Goal: Task Accomplishment & Management: Use online tool/utility

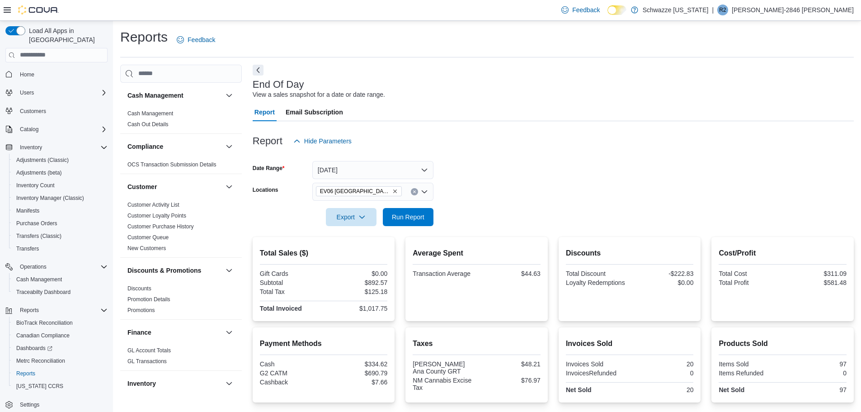
scroll to position [181, 0]
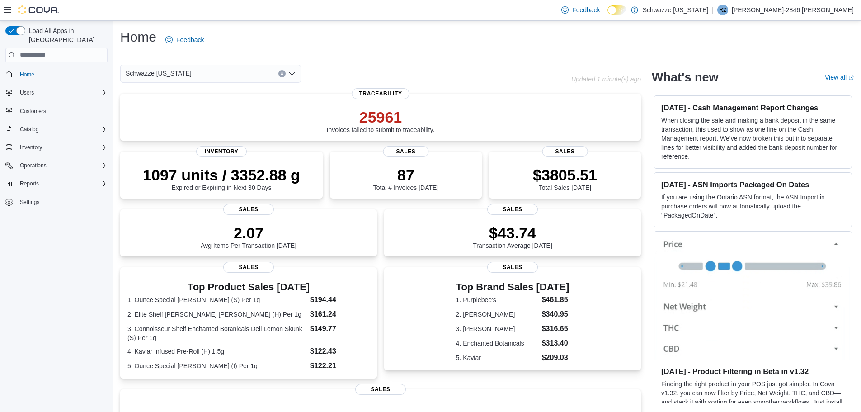
click at [37, 139] on div "Inventory" at bounding box center [56, 147] width 102 height 16
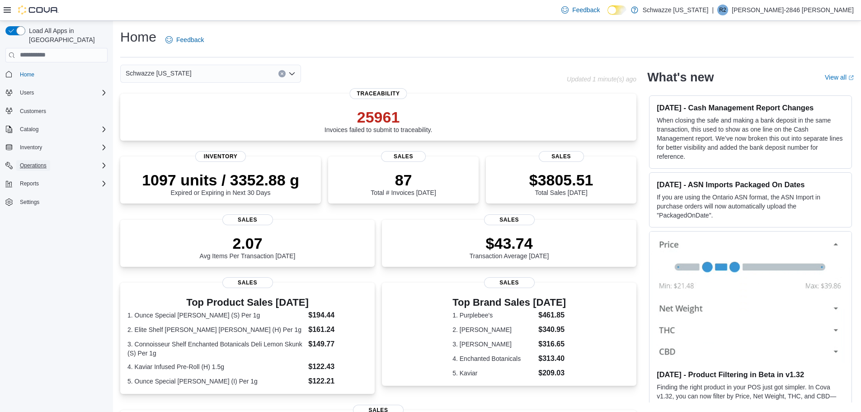
click at [33, 162] on span "Operations" at bounding box center [33, 165] width 27 height 7
click at [40, 144] on span "Inventory" at bounding box center [31, 147] width 22 height 7
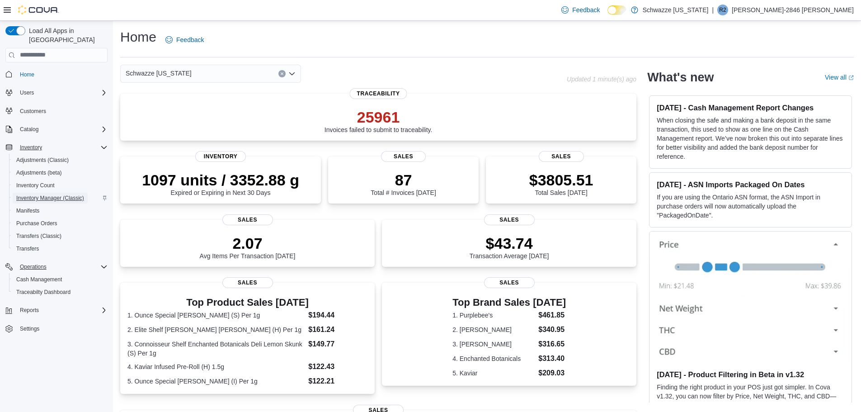
click at [43, 194] on span "Inventory Manager (Classic)" at bounding box center [50, 197] width 68 height 7
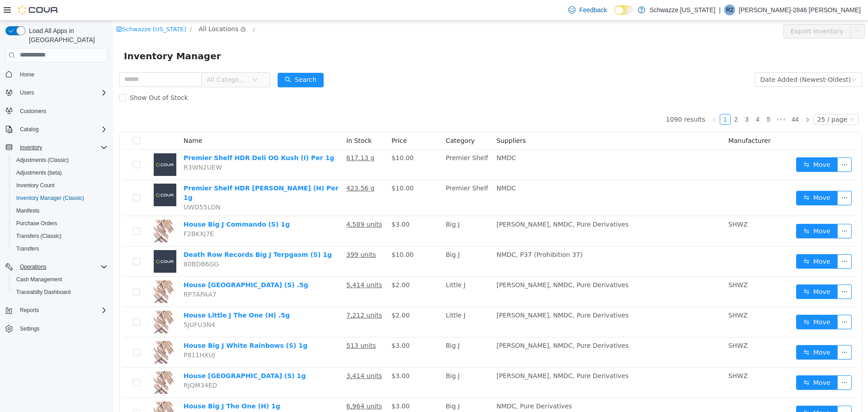
click at [204, 29] on span "All Locations" at bounding box center [219, 29] width 40 height 10
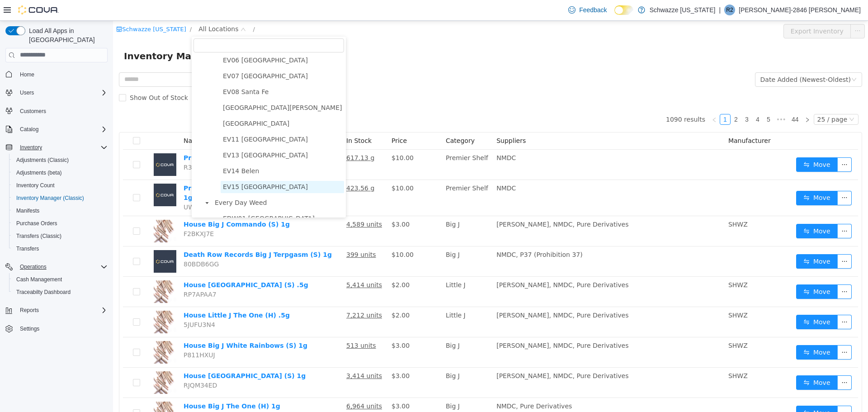
scroll to position [136, 0]
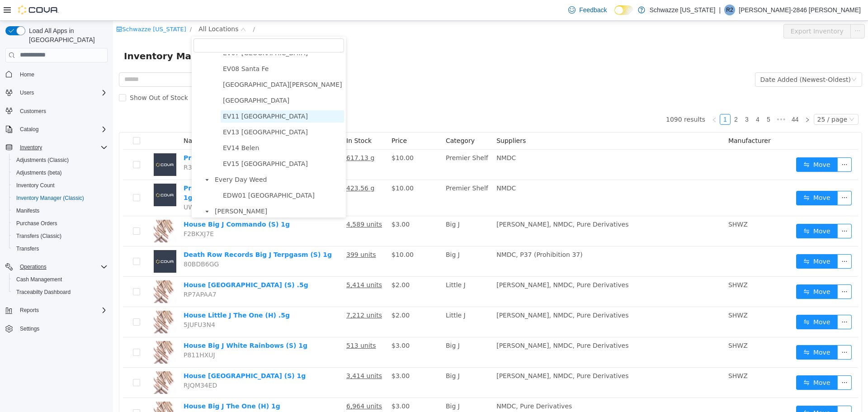
click at [241, 117] on span "EV11 [GEOGRAPHIC_DATA]" at bounding box center [265, 115] width 85 height 7
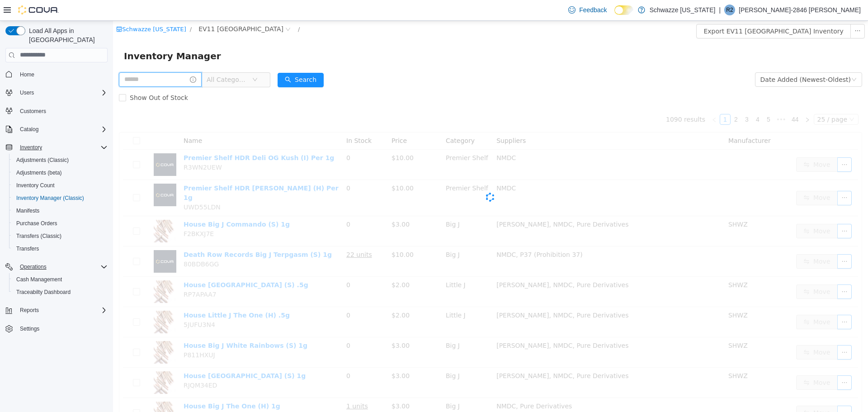
click at [149, 81] on input "text" at bounding box center [160, 79] width 83 height 14
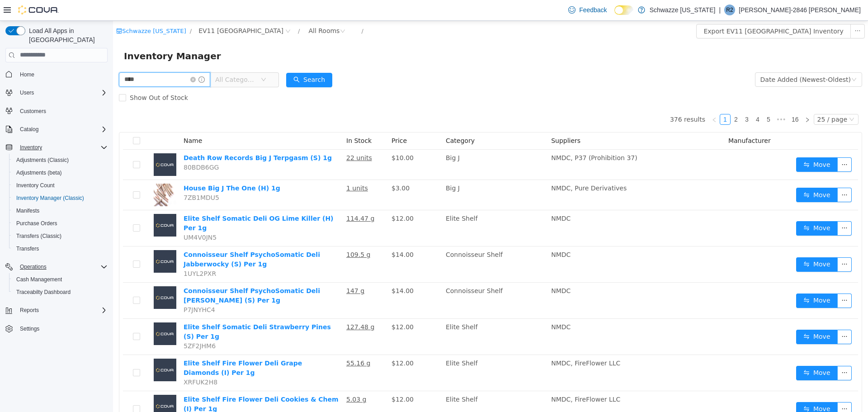
type input "****"
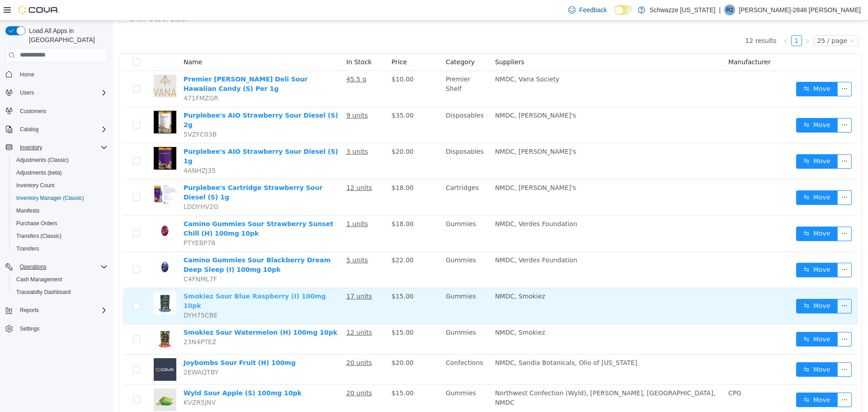
scroll to position [145, 0]
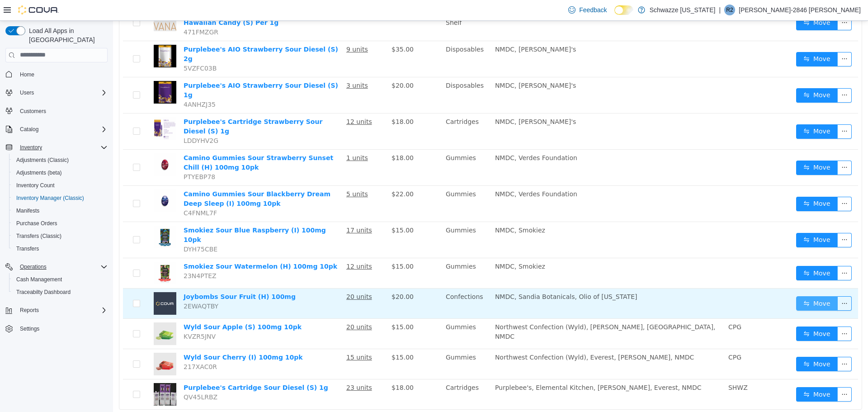
click at [819, 296] on button "Move" at bounding box center [817, 303] width 42 height 14
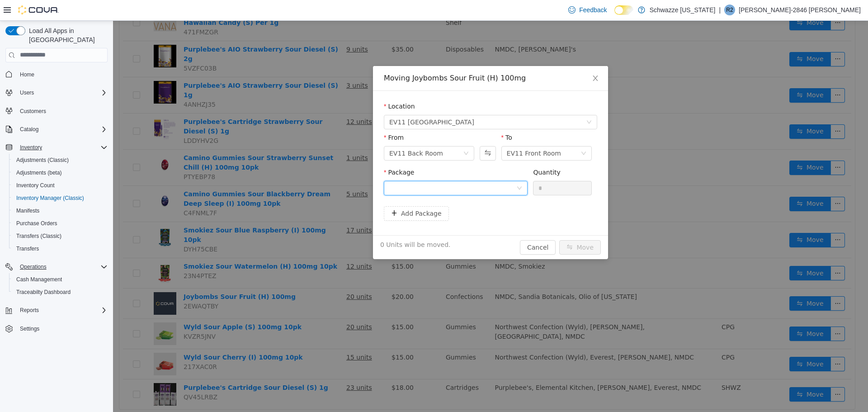
click at [501, 188] on div at bounding box center [452, 188] width 127 height 14
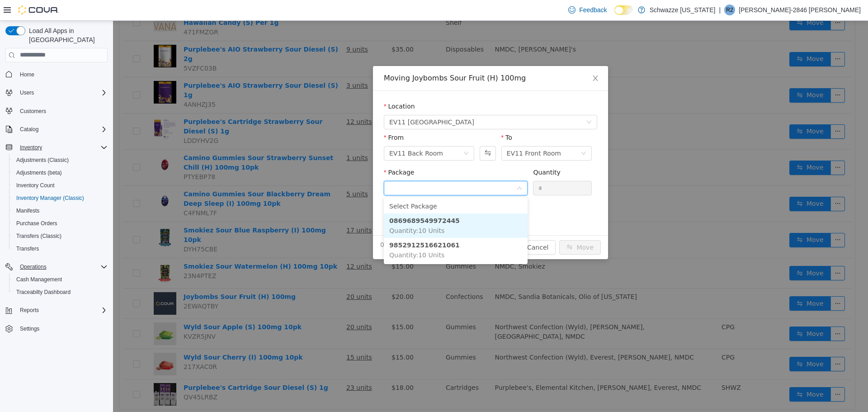
click at [476, 217] on li "0869689549972445 Quantity : 10 Units" at bounding box center [456, 225] width 144 height 24
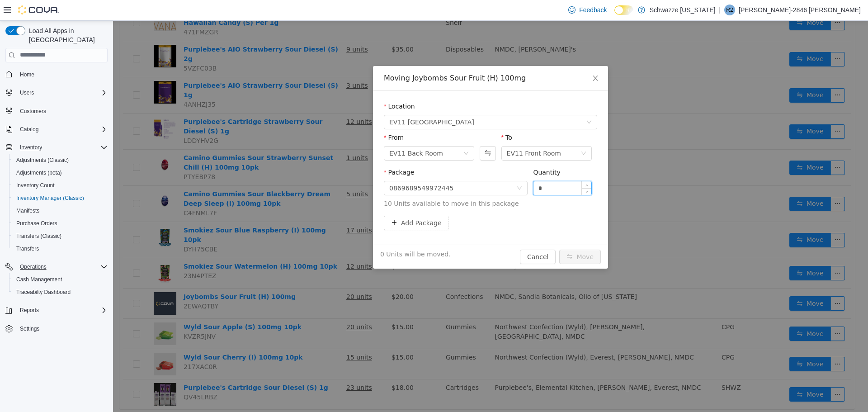
click at [539, 190] on input "*" at bounding box center [563, 188] width 58 height 14
type input "**"
click at [599, 251] on button "Move" at bounding box center [580, 256] width 42 height 14
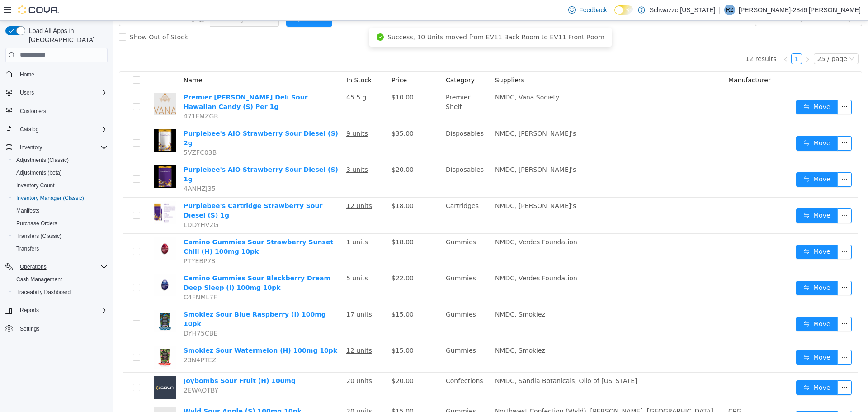
scroll to position [0, 0]
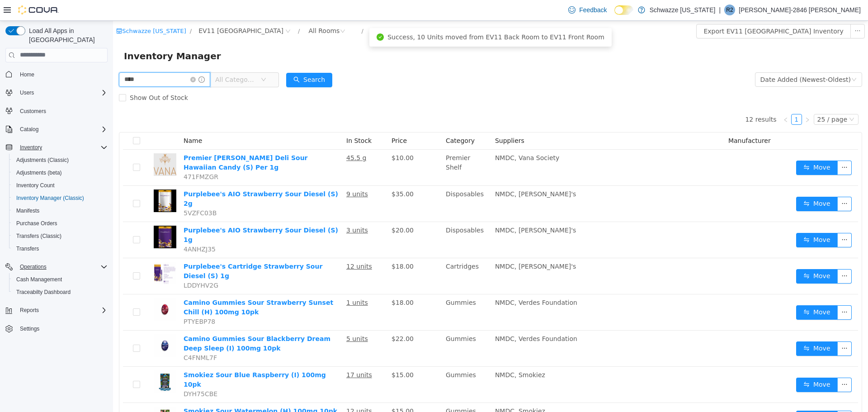
click at [133, 73] on input "****" at bounding box center [164, 79] width 91 height 14
type input "****"
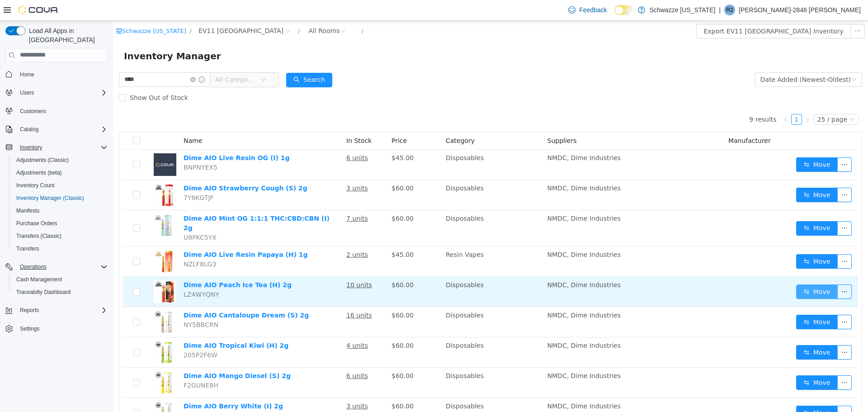
click at [799, 287] on button "Move" at bounding box center [817, 291] width 42 height 14
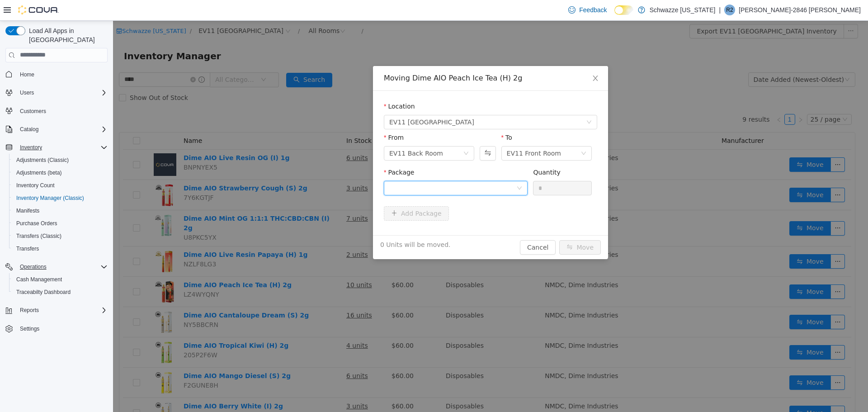
click at [439, 186] on div at bounding box center [452, 188] width 127 height 14
click at [451, 232] on li "9042162125369929 Quantity : 10 Units" at bounding box center [456, 225] width 144 height 24
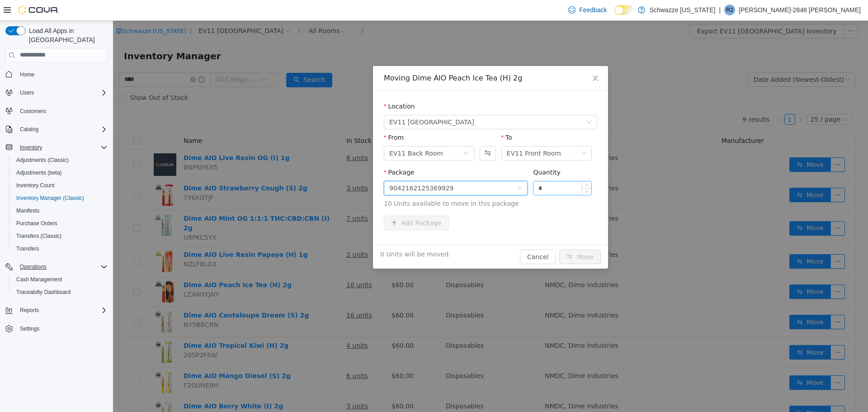
click at [538, 193] on input "*" at bounding box center [563, 188] width 58 height 14
type input "**"
click at [597, 253] on button "Move" at bounding box center [580, 256] width 42 height 14
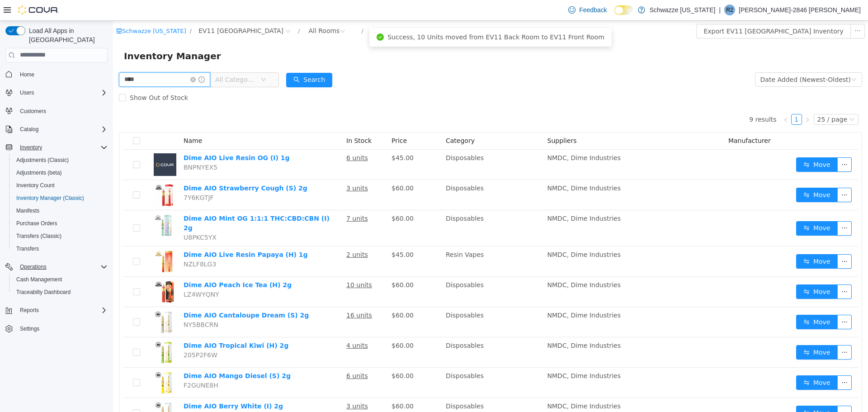
click at [155, 83] on input "****" at bounding box center [164, 79] width 91 height 14
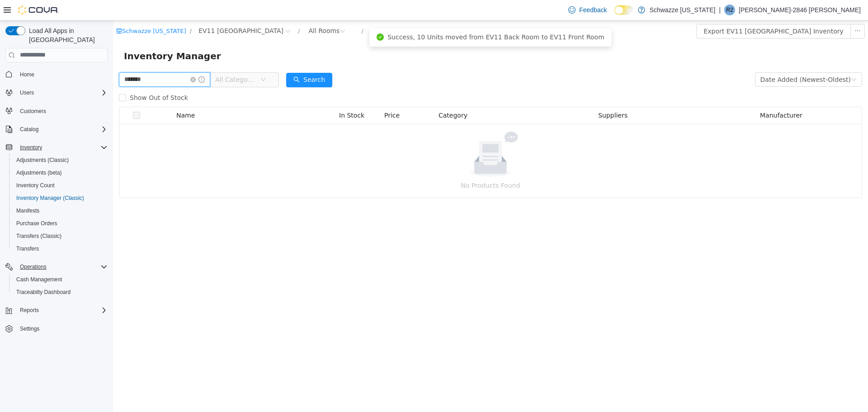
click at [175, 83] on input "*******" at bounding box center [164, 79] width 91 height 14
type input "****"
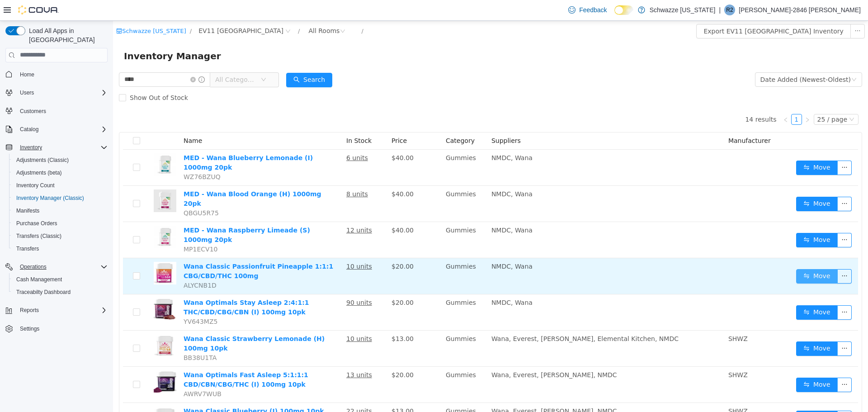
click at [822, 269] on button "Move" at bounding box center [817, 276] width 42 height 14
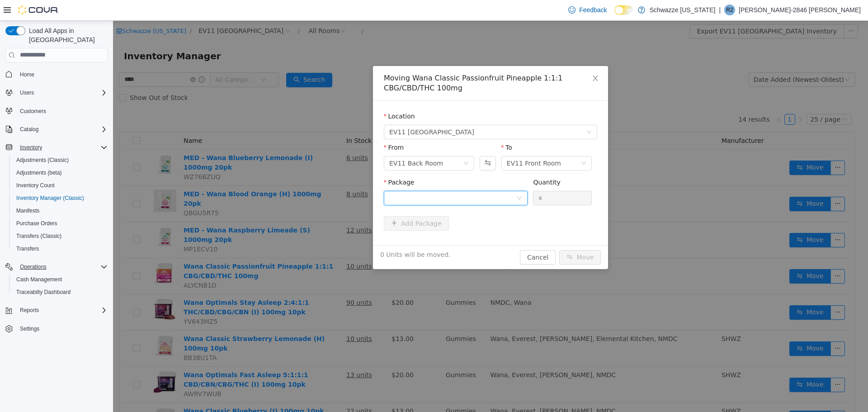
click at [427, 193] on div at bounding box center [452, 198] width 127 height 14
click at [443, 233] on strong "[CREDIT_CARD_NUMBER]" at bounding box center [433, 230] width 88 height 7
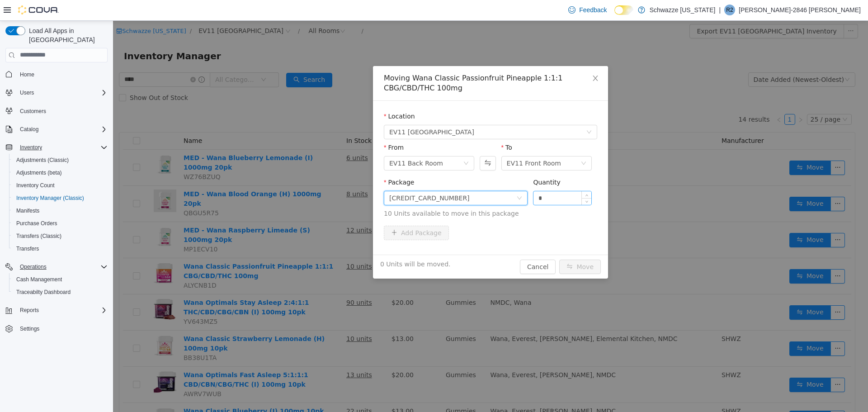
click at [535, 198] on input "*" at bounding box center [563, 198] width 58 height 14
type input "**"
click at [600, 269] on button "Move" at bounding box center [580, 266] width 42 height 14
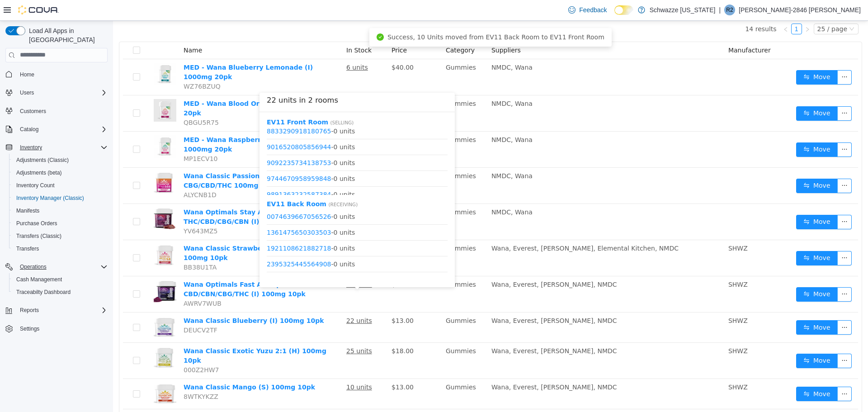
scroll to position [534, 0]
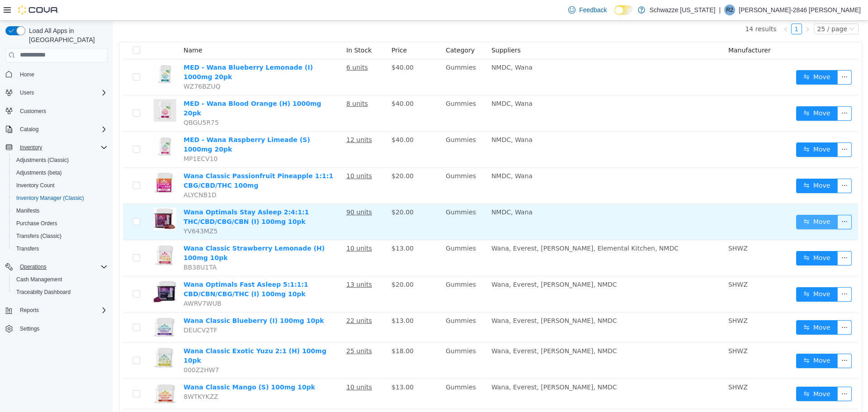
click at [806, 214] on button "Move" at bounding box center [817, 221] width 42 height 14
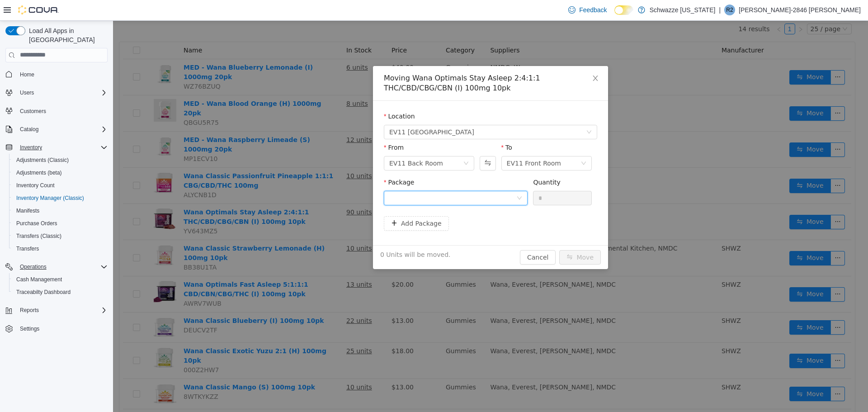
click at [426, 195] on div at bounding box center [452, 198] width 127 height 14
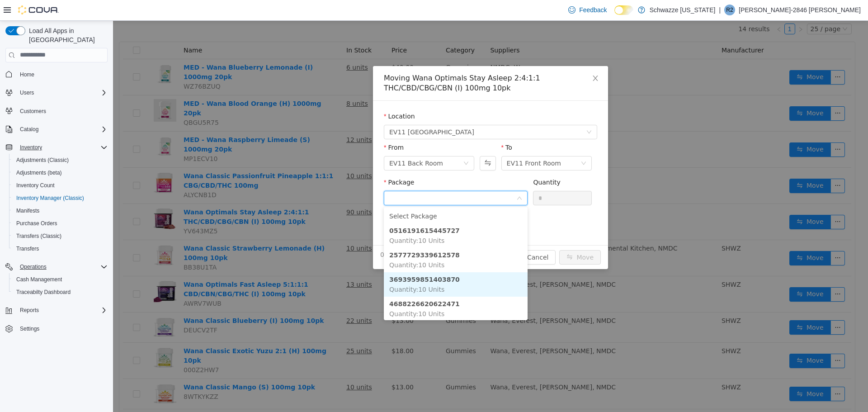
click at [418, 289] on span "Quantity : 10 Units" at bounding box center [416, 288] width 55 height 7
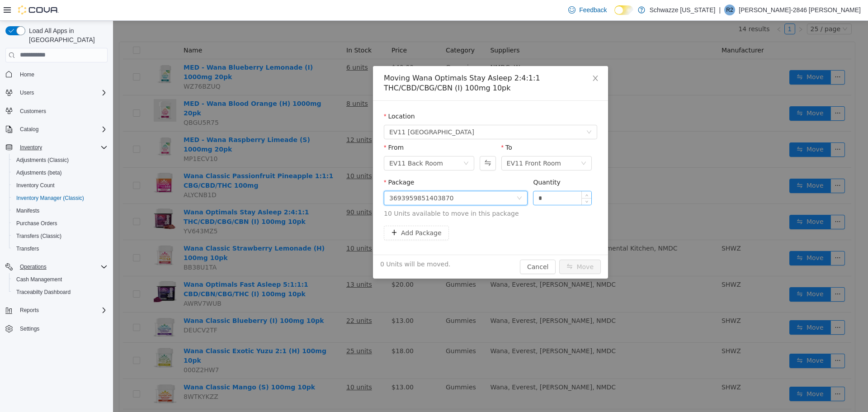
click at [534, 199] on input "*" at bounding box center [563, 198] width 58 height 14
type input "**"
drag, startPoint x: 583, startPoint y: 261, endPoint x: 578, endPoint y: 263, distance: 4.7
click at [581, 262] on button "Move" at bounding box center [580, 266] width 42 height 14
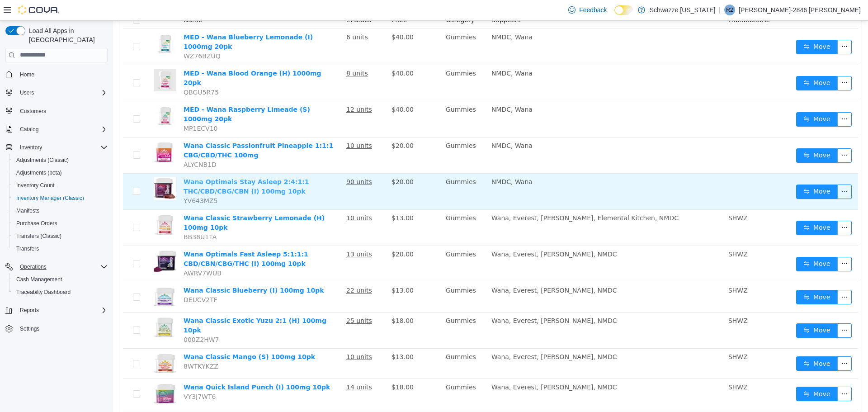
scroll to position [0, 0]
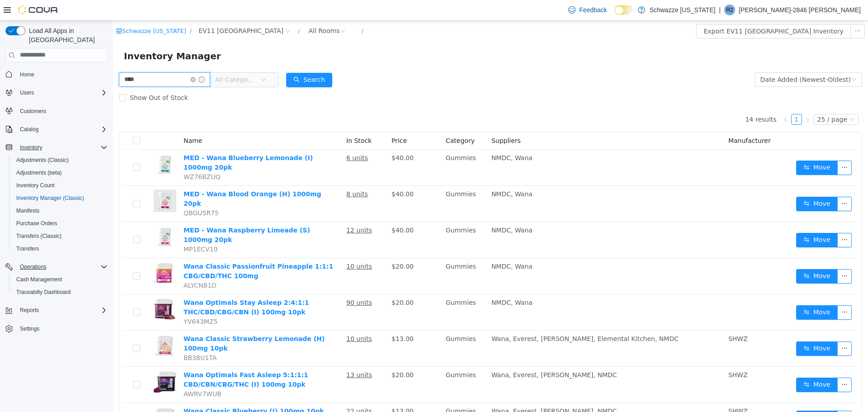
click at [151, 75] on input "****" at bounding box center [164, 79] width 91 height 14
drag, startPoint x: 201, startPoint y: 74, endPoint x: 201, endPoint y: 81, distance: 7.2
click at [201, 75] on input "*****" at bounding box center [164, 79] width 91 height 14
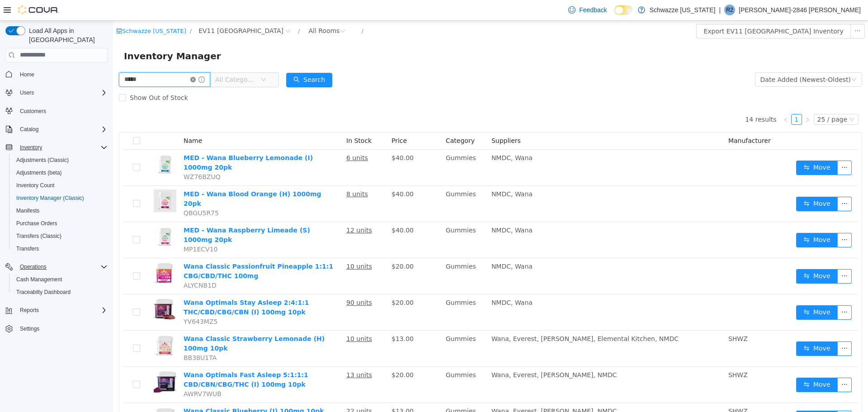
type input "*****"
click at [196, 81] on icon "icon: close-circle" at bounding box center [192, 78] width 5 height 5
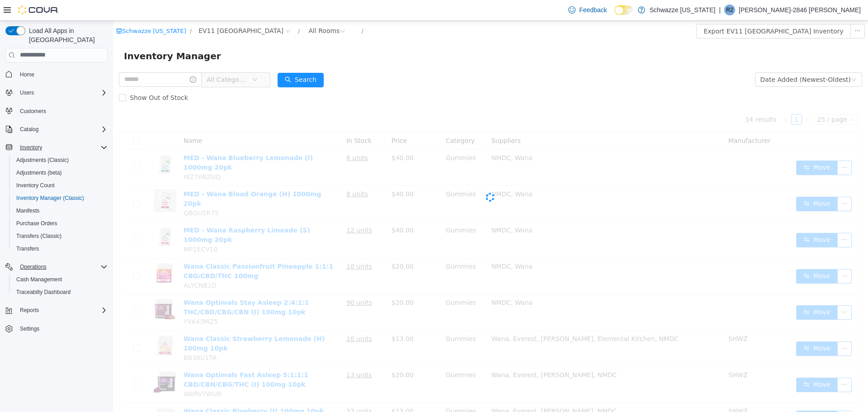
click at [245, 75] on span "All Categories" at bounding box center [227, 79] width 41 height 9
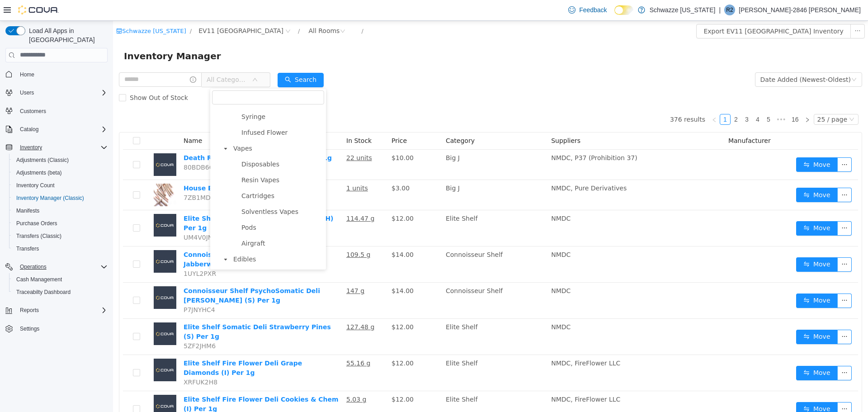
scroll to position [362, 0]
click at [264, 196] on span "Cartridges" at bounding box center [281, 195] width 85 height 12
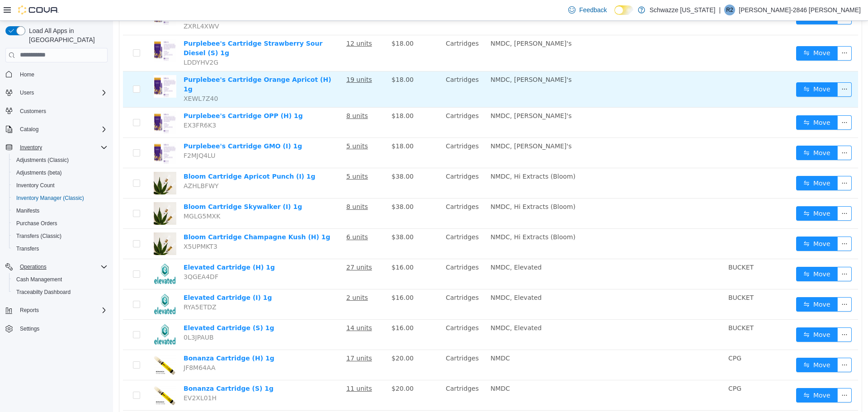
scroll to position [407, 0]
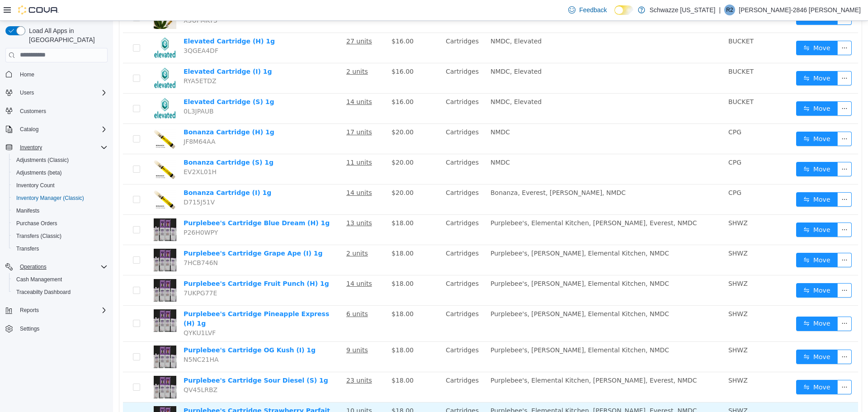
click at [801, 411] on button "Move" at bounding box center [817, 420] width 42 height 14
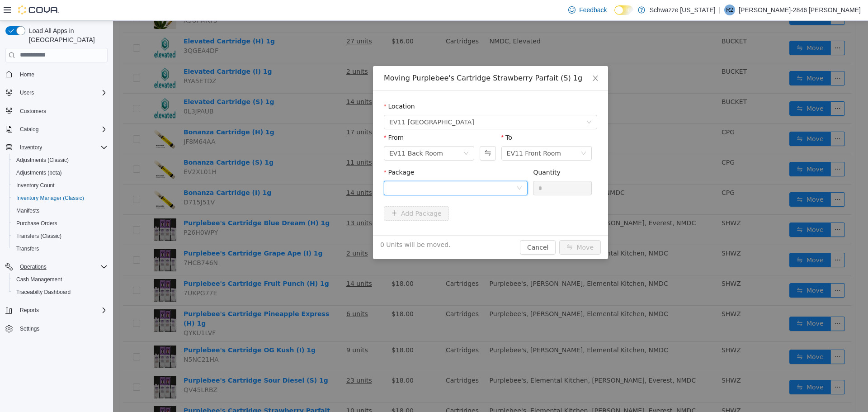
click at [473, 189] on div at bounding box center [452, 188] width 127 height 14
drag, startPoint x: 441, startPoint y: 222, endPoint x: 538, endPoint y: 208, distance: 97.8
click at [442, 223] on strong "8068027648232900" at bounding box center [424, 220] width 71 height 7
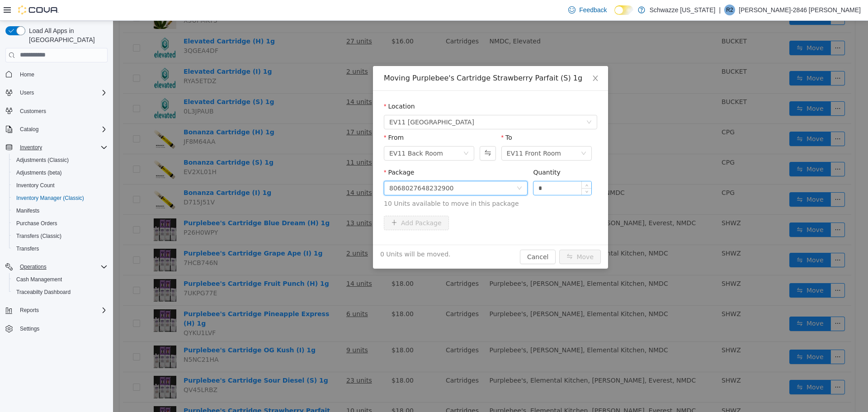
click at [538, 186] on input "*" at bounding box center [563, 188] width 58 height 14
type input "**"
click at [578, 260] on button "Move" at bounding box center [580, 256] width 42 height 14
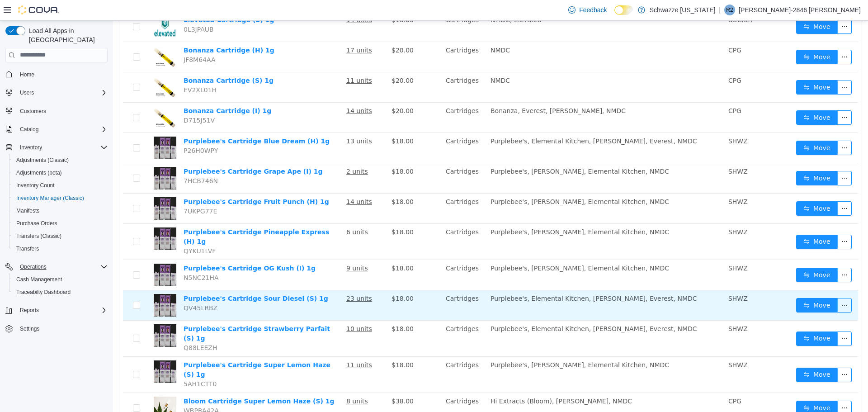
scroll to position [521, 0]
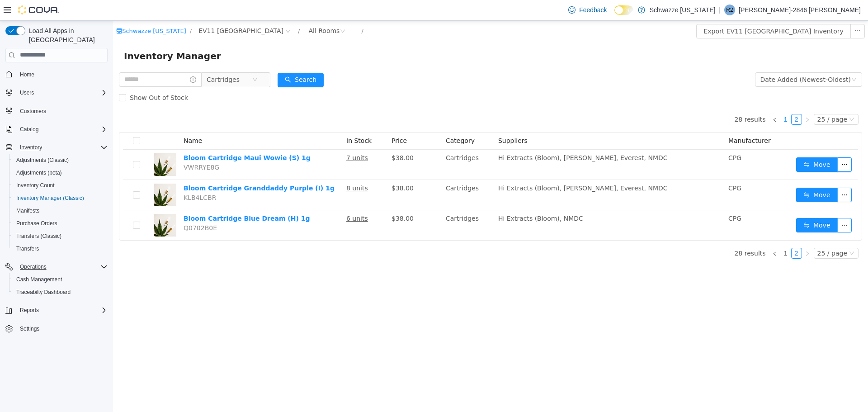
click at [789, 118] on link "1" at bounding box center [786, 119] width 10 height 10
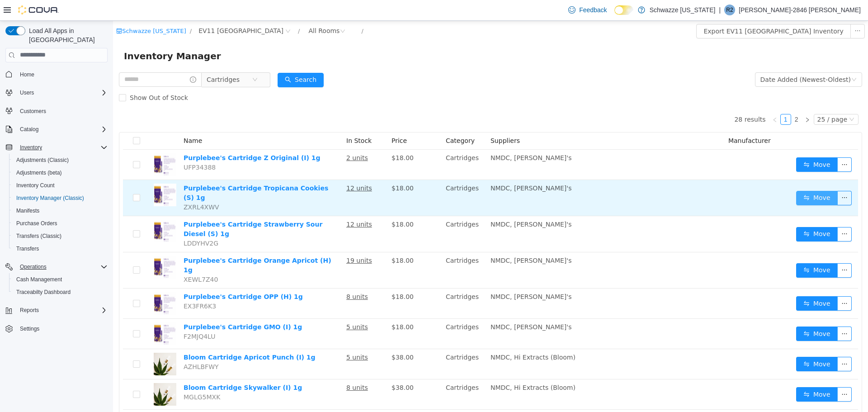
click at [800, 190] on button "Move" at bounding box center [817, 197] width 42 height 14
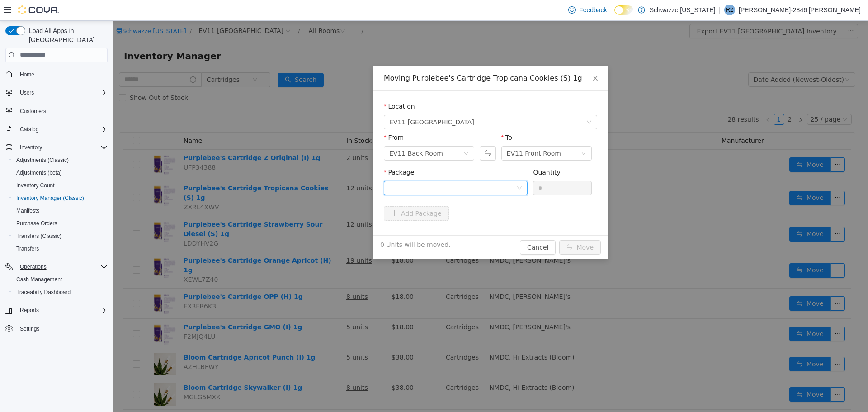
click at [490, 184] on div at bounding box center [452, 188] width 127 height 14
click at [472, 232] on li "5507727013861851 Quantity : 10 Units" at bounding box center [456, 225] width 144 height 24
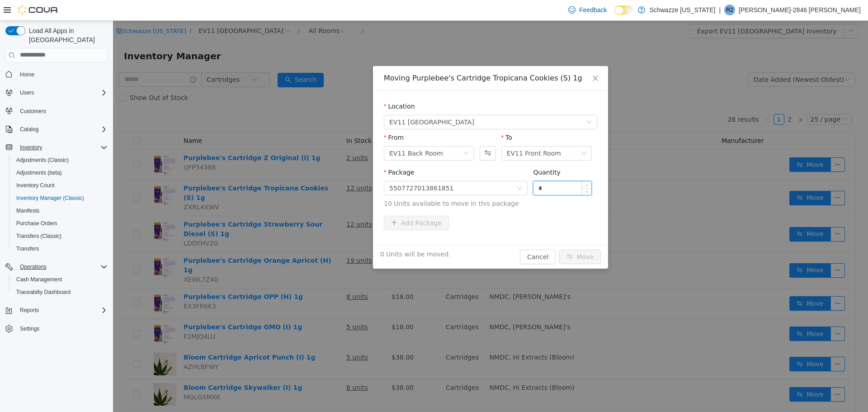
click at [534, 189] on input "*" at bounding box center [563, 188] width 58 height 14
type input "**"
click at [580, 260] on button "Move" at bounding box center [580, 256] width 42 height 14
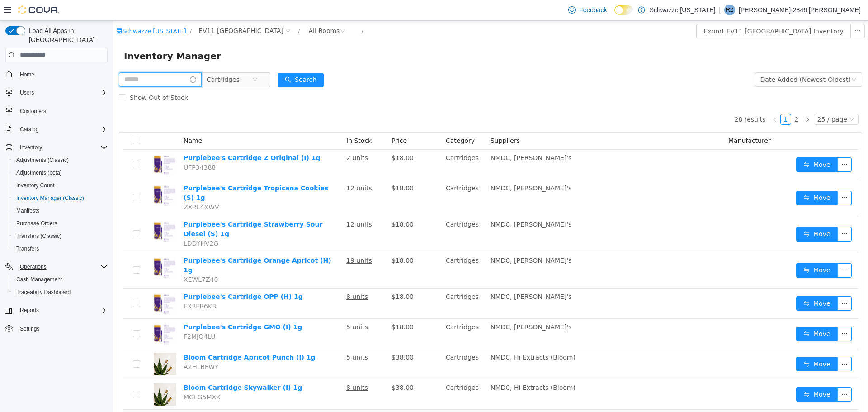
click at [157, 82] on input "text" at bounding box center [160, 79] width 83 height 14
drag, startPoint x: 487, startPoint y: 53, endPoint x: 484, endPoint y: 61, distance: 8.9
click at [487, 53] on div "Inventory Manager" at bounding box center [490, 55] width 733 height 14
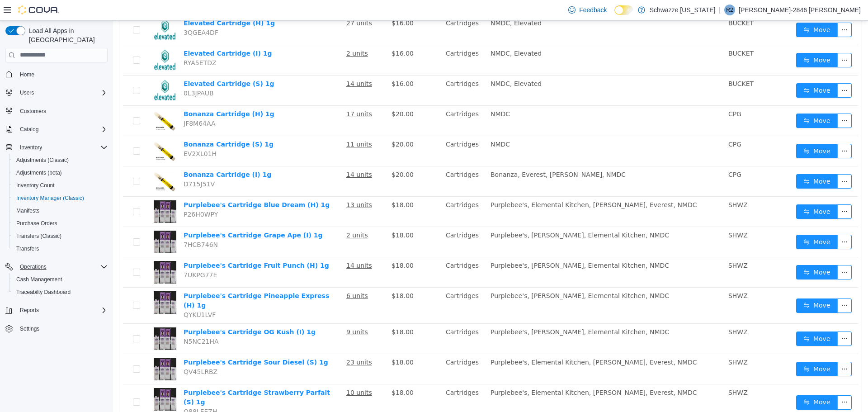
scroll to position [521, 0]
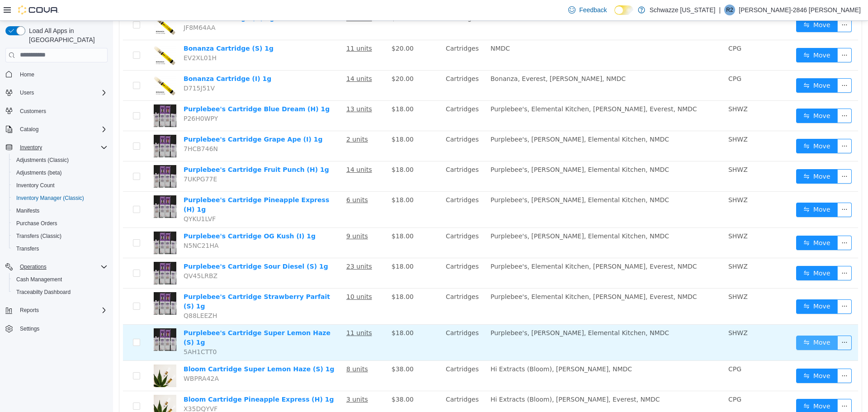
click at [811, 335] on button "Move" at bounding box center [817, 342] width 42 height 14
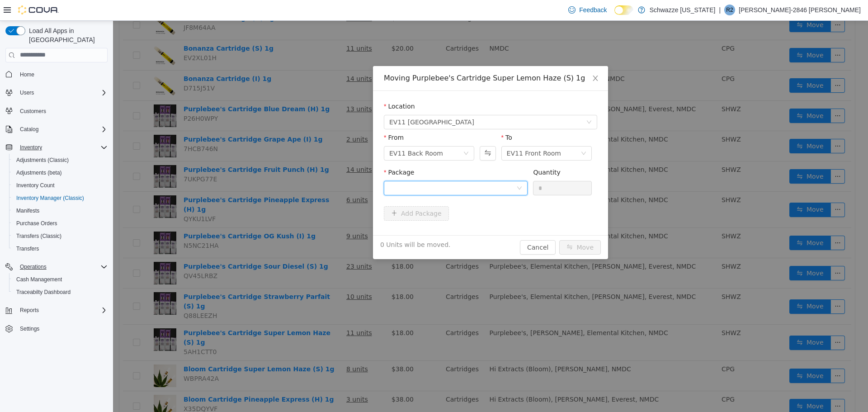
click at [458, 193] on div at bounding box center [452, 188] width 127 height 14
click at [451, 227] on li "9678754707049554 Quantity : 10 Units" at bounding box center [456, 225] width 144 height 24
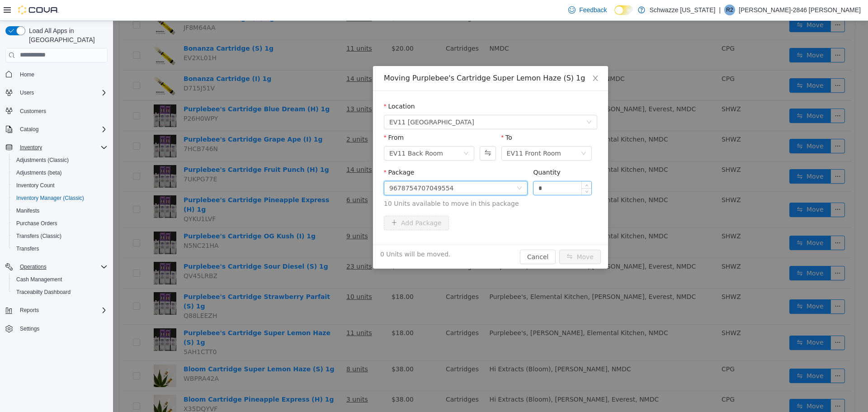
click at [535, 193] on input "*" at bounding box center [563, 188] width 58 height 14
type input "**"
click at [571, 254] on button "Move" at bounding box center [580, 256] width 42 height 14
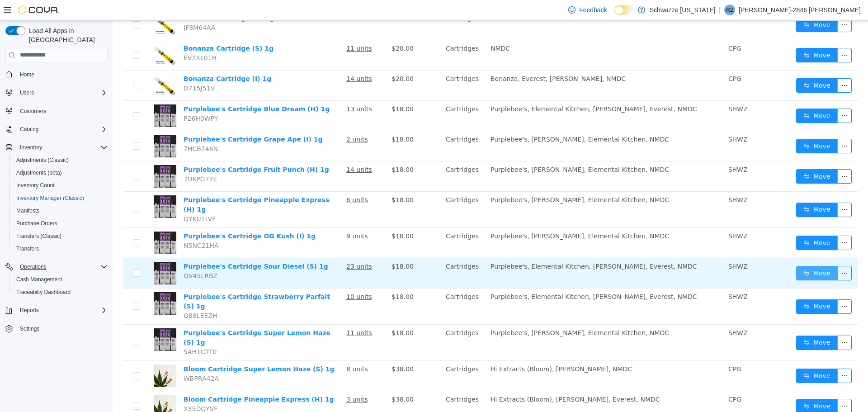
click at [815, 265] on button "Move" at bounding box center [817, 272] width 42 height 14
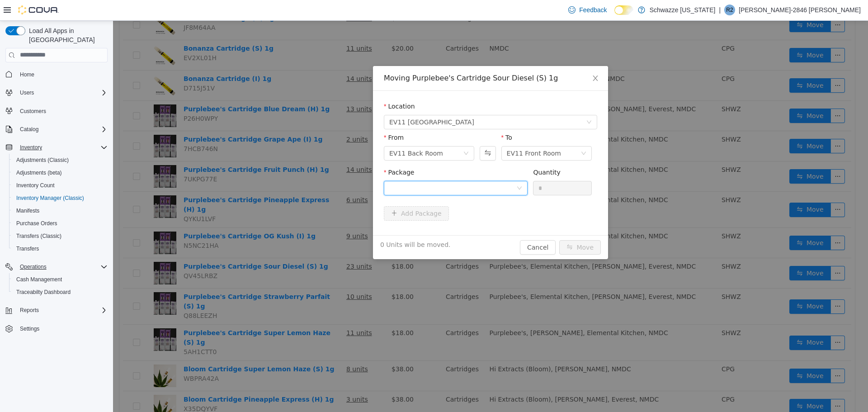
click at [482, 189] on div at bounding box center [452, 188] width 127 height 14
click at [638, 43] on div "Moving Purplebee's Cartridge Sour Diesel (S) 1g Location EV11 [GEOGRAPHIC_DATA]…" at bounding box center [490, 215] width 755 height 391
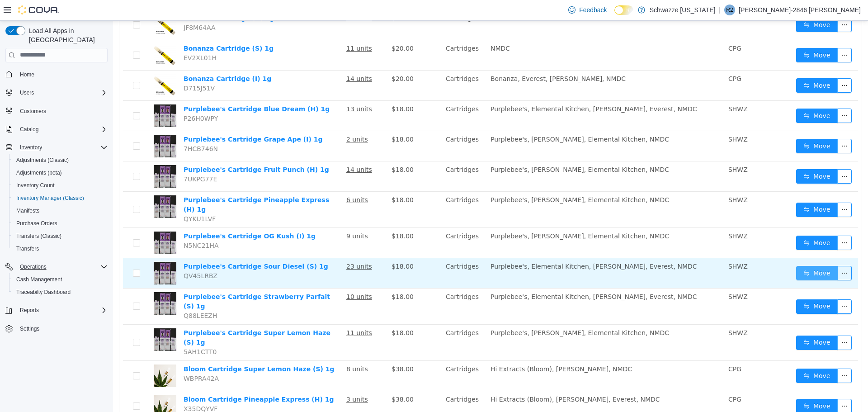
click at [823, 265] on button "Move" at bounding box center [817, 272] width 42 height 14
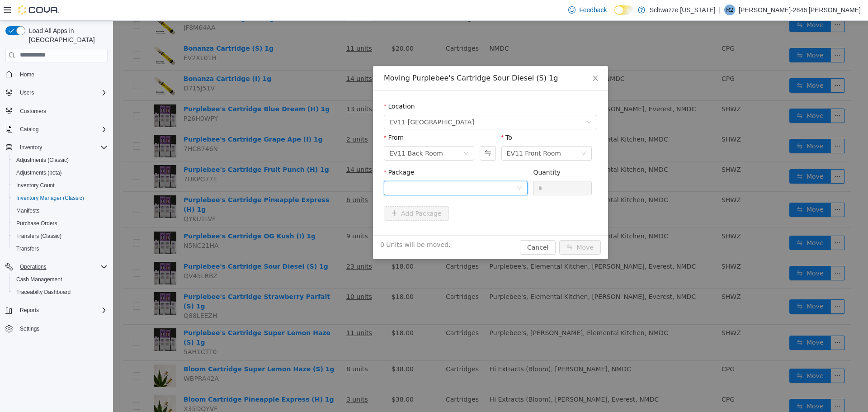
click at [435, 185] on div at bounding box center [452, 188] width 127 height 14
click at [360, 274] on div "Moving Purplebee's Cartridge Sour Diesel (S) 1g Location EV11 [GEOGRAPHIC_DATA]…" at bounding box center [490, 215] width 755 height 391
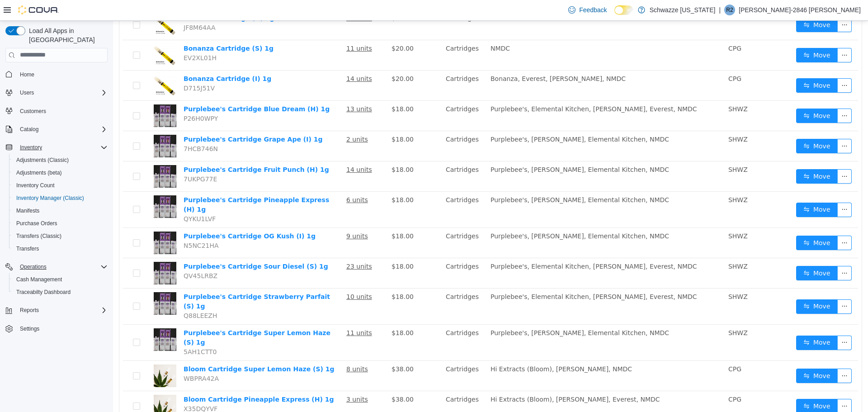
click at [360, 293] on u "10 units" at bounding box center [359, 296] width 26 height 7
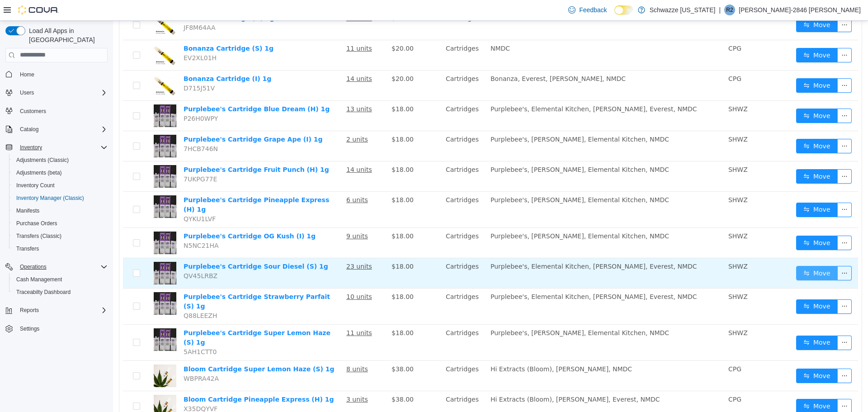
click at [804, 265] on button "Move" at bounding box center [817, 272] width 42 height 14
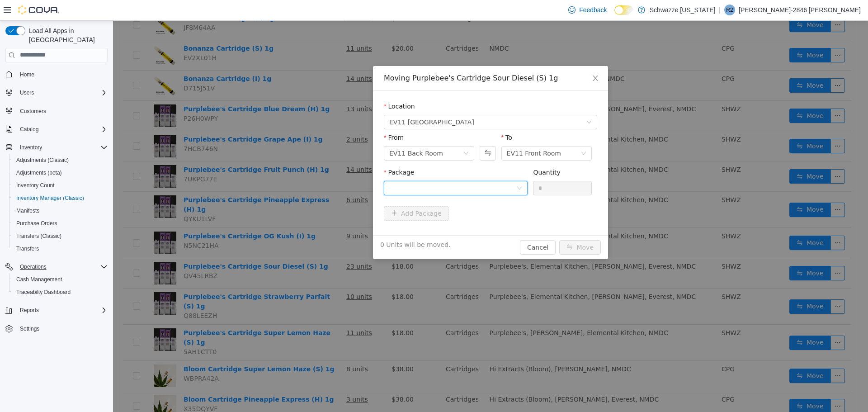
click at [418, 185] on div at bounding box center [452, 188] width 127 height 14
click at [516, 81] on div "Moving Purplebee's Cartridge Sour Diesel (S) 1g" at bounding box center [490, 78] width 213 height 10
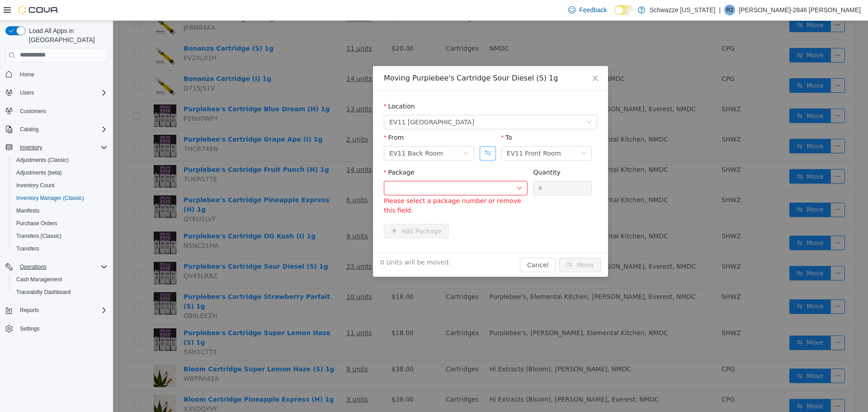
click at [491, 152] on button "Swap" at bounding box center [488, 153] width 16 height 14
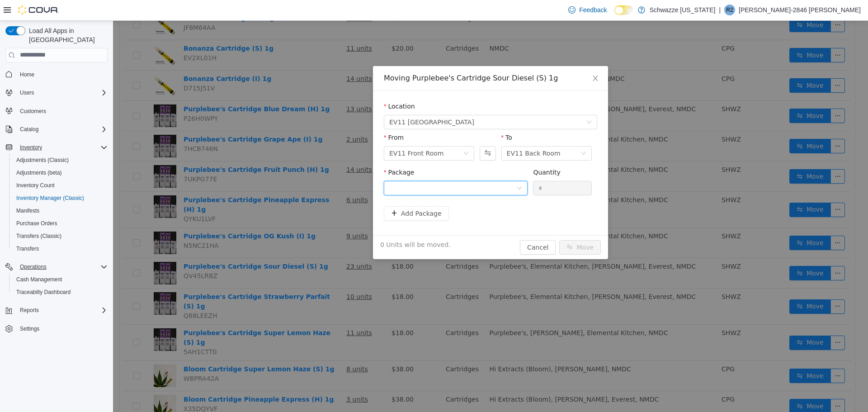
click at [483, 191] on div at bounding box center [452, 188] width 127 height 14
click at [594, 75] on icon "icon: close" at bounding box center [595, 77] width 7 height 7
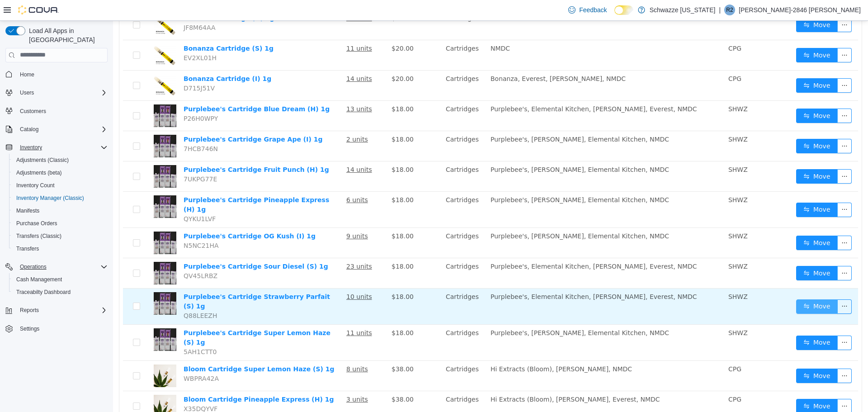
click at [809, 299] on button "Move" at bounding box center [817, 306] width 42 height 14
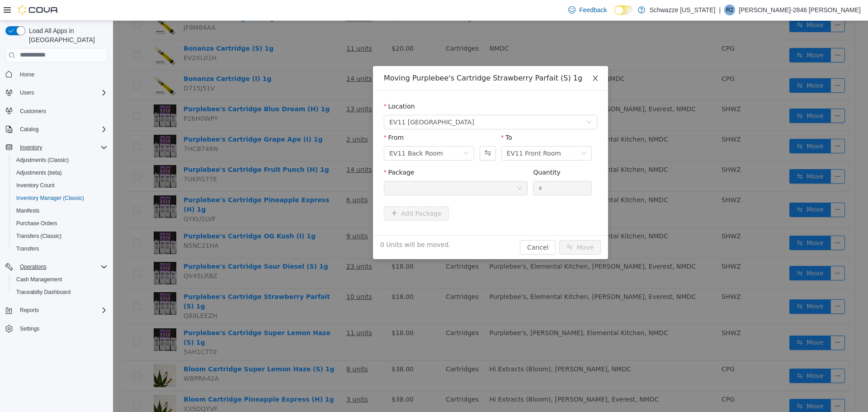
click at [597, 78] on icon "icon: close" at bounding box center [595, 77] width 7 height 7
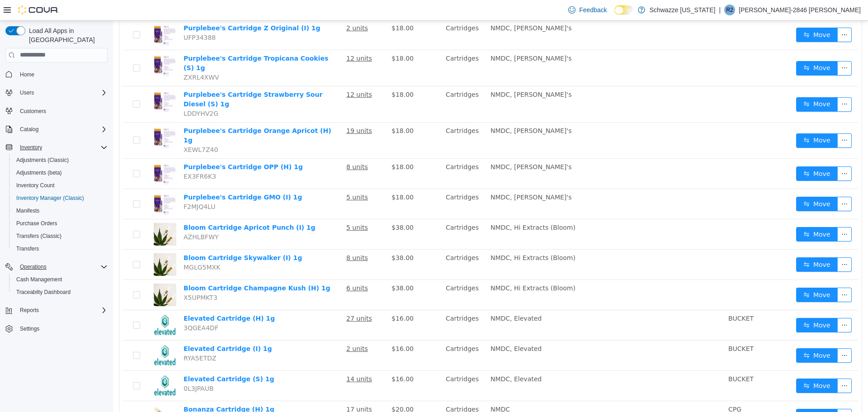
scroll to position [114, 0]
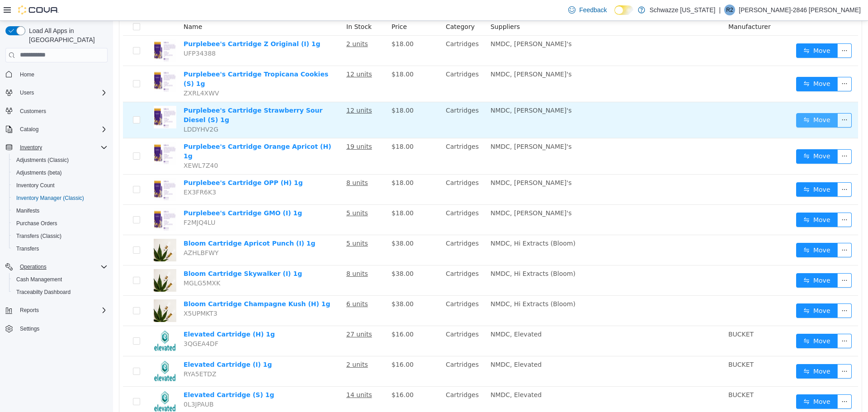
click at [815, 113] on button "Move" at bounding box center [817, 120] width 42 height 14
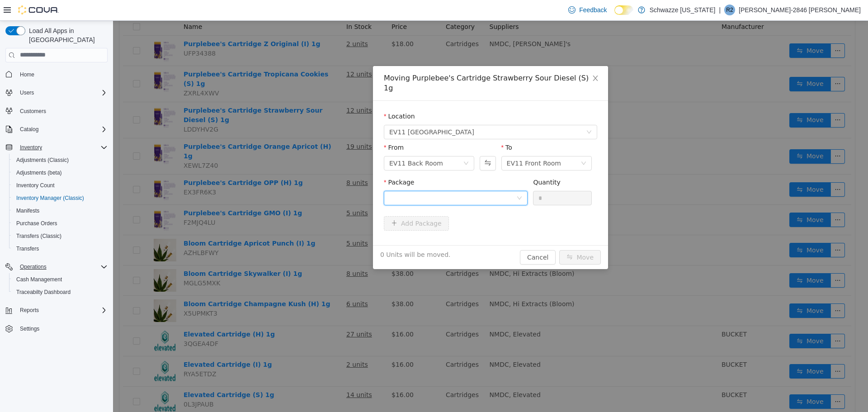
click at [431, 191] on div at bounding box center [452, 198] width 127 height 14
click at [442, 226] on li "5828536940803777 Quantity : 10 Units" at bounding box center [456, 225] width 144 height 24
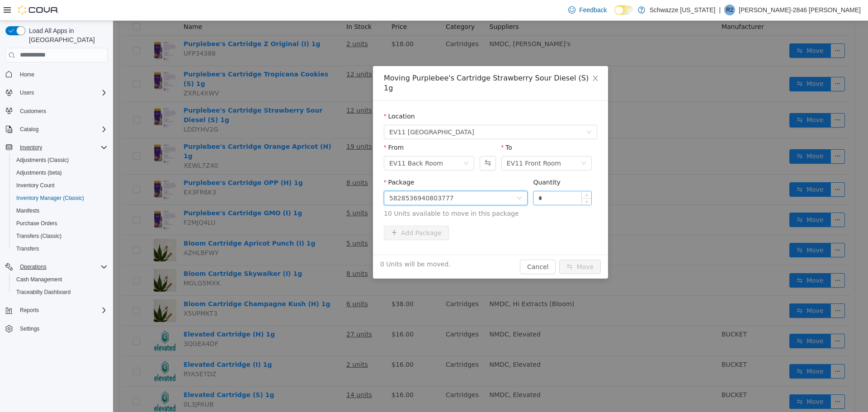
click at [549, 191] on input "*" at bounding box center [563, 198] width 58 height 14
type input "**"
click at [559, 259] on button "Move" at bounding box center [580, 266] width 42 height 14
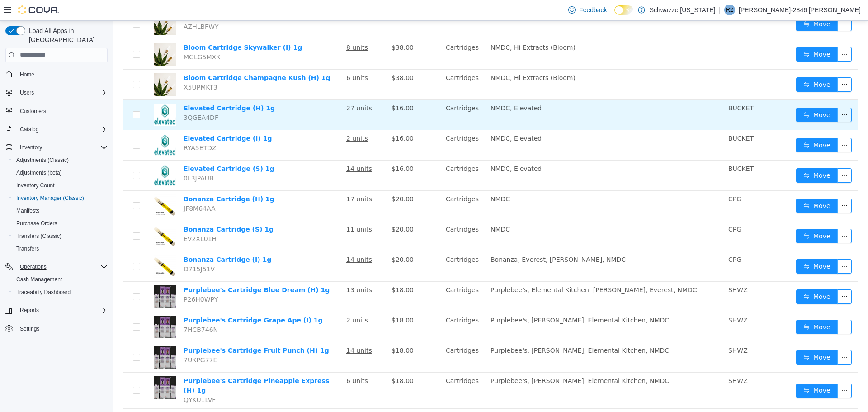
scroll to position [430, 0]
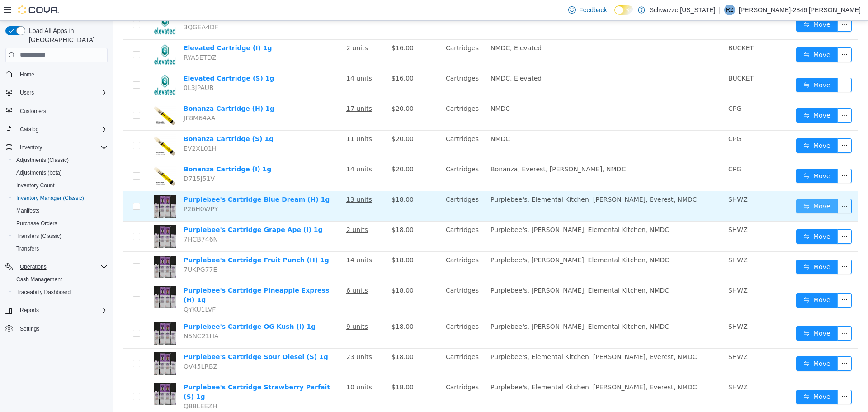
click at [808, 199] on button "Move" at bounding box center [817, 206] width 42 height 14
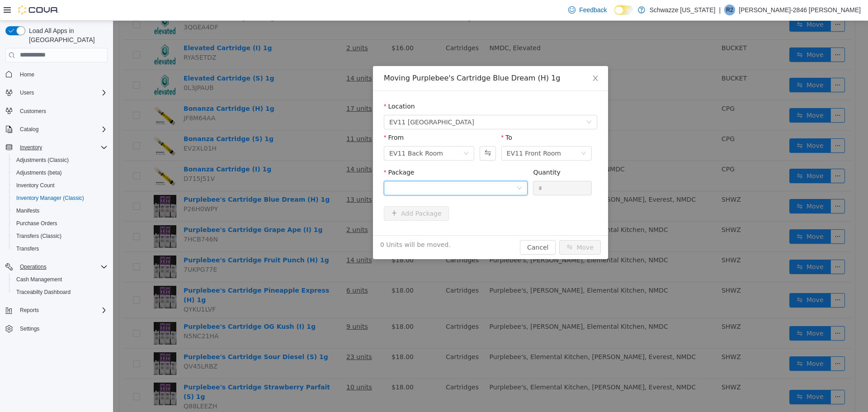
click at [463, 188] on div at bounding box center [452, 188] width 127 height 14
click at [452, 224] on li "4178723158818346 Quantity : 10 Units" at bounding box center [456, 225] width 144 height 24
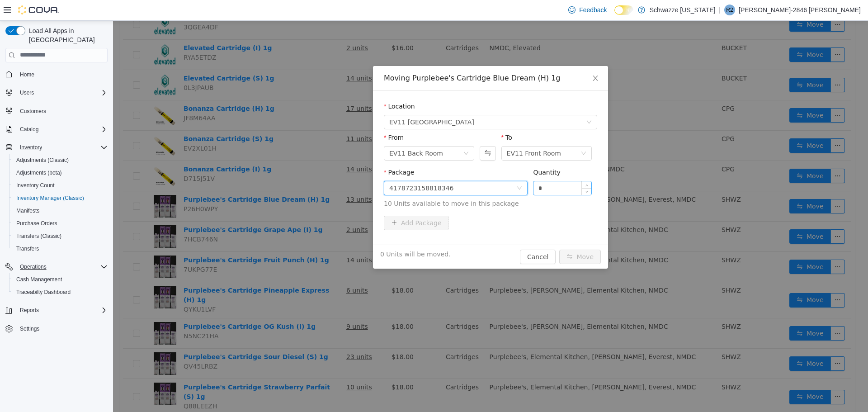
click at [554, 192] on input "*" at bounding box center [563, 188] width 58 height 14
type input "**"
click at [559, 249] on button "Move" at bounding box center [580, 256] width 42 height 14
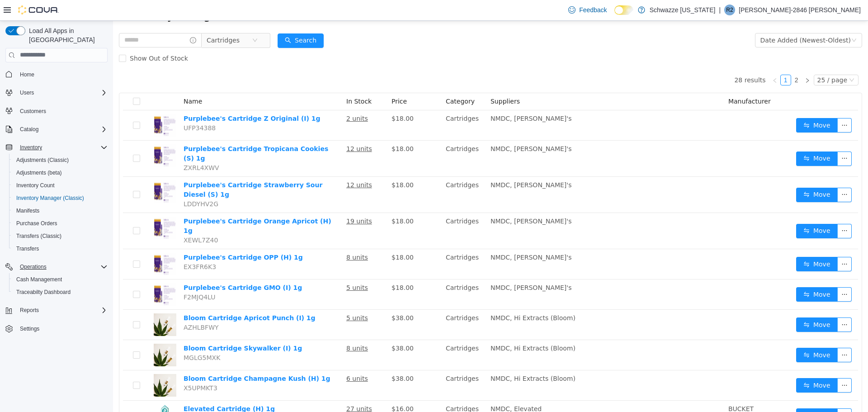
scroll to position [0, 0]
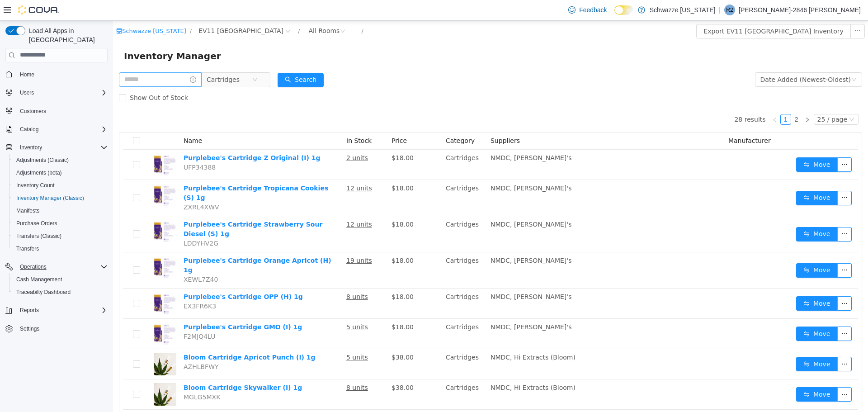
drag, startPoint x: 262, startPoint y: 80, endPoint x: 201, endPoint y: 83, distance: 60.7
click at [258, 80] on icon "icon: close-circle" at bounding box center [254, 78] width 5 height 5
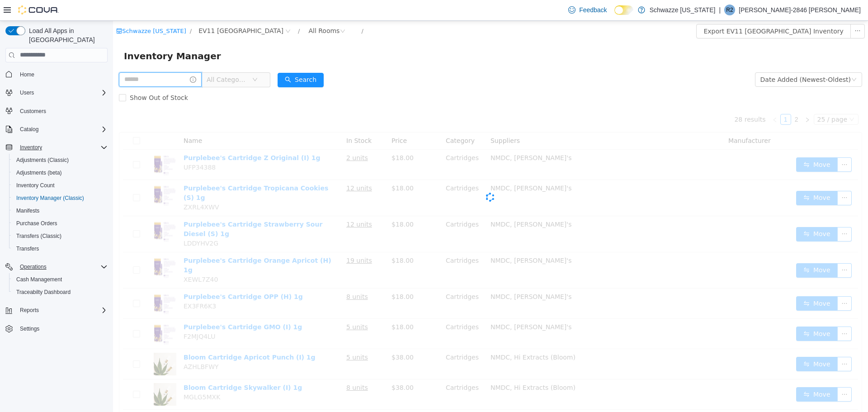
click at [176, 80] on input "text" at bounding box center [160, 79] width 83 height 14
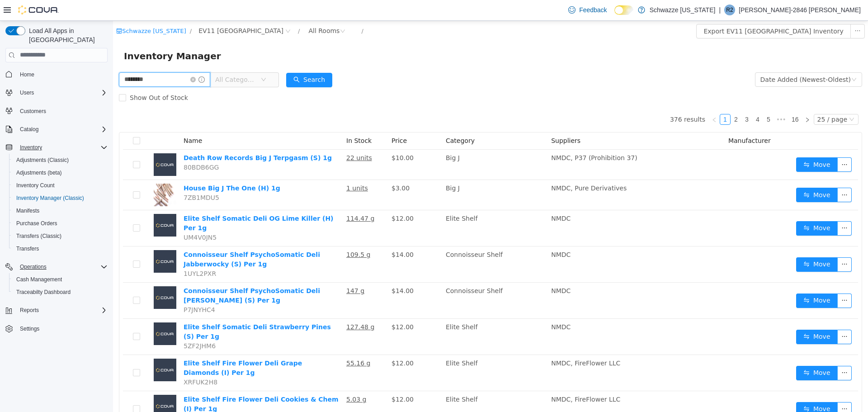
type input "********"
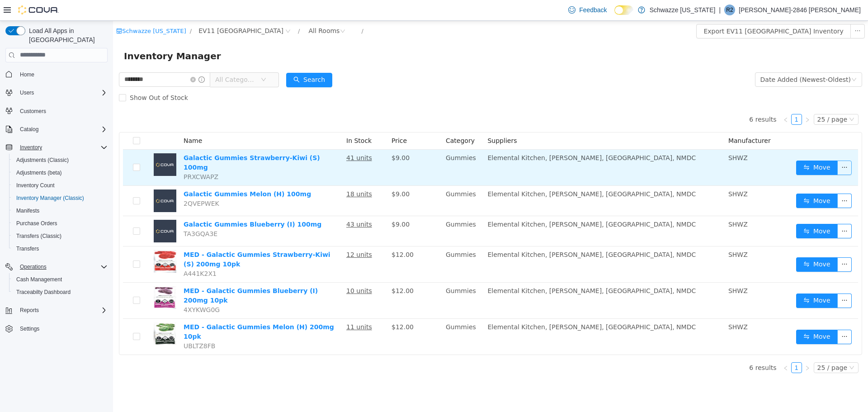
click at [837, 165] on button "button" at bounding box center [844, 167] width 14 height 14
click at [801, 161] on button "Move" at bounding box center [817, 167] width 42 height 14
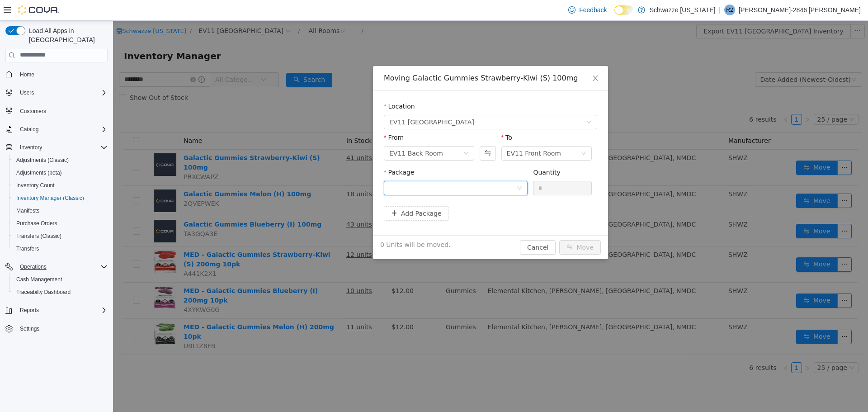
click at [501, 188] on div at bounding box center [452, 188] width 127 height 14
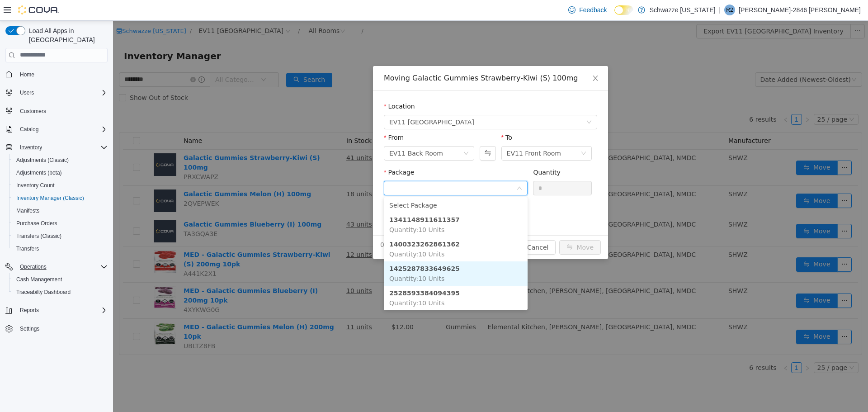
scroll to position [3, 0]
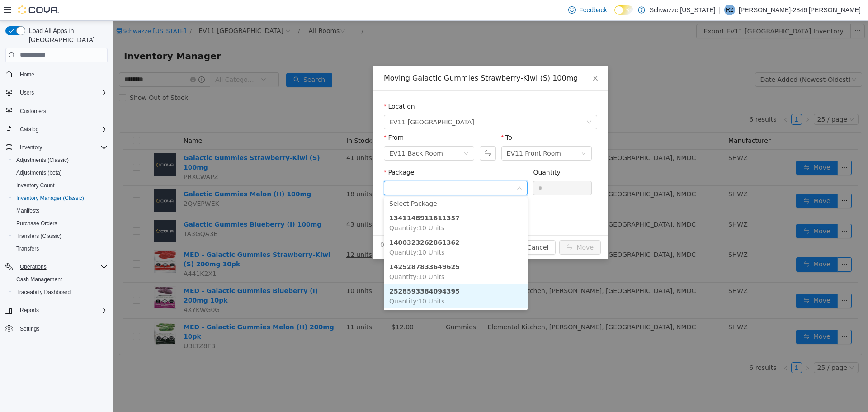
click at [464, 294] on li "2528593384094395 Quantity : 10 Units" at bounding box center [456, 296] width 144 height 24
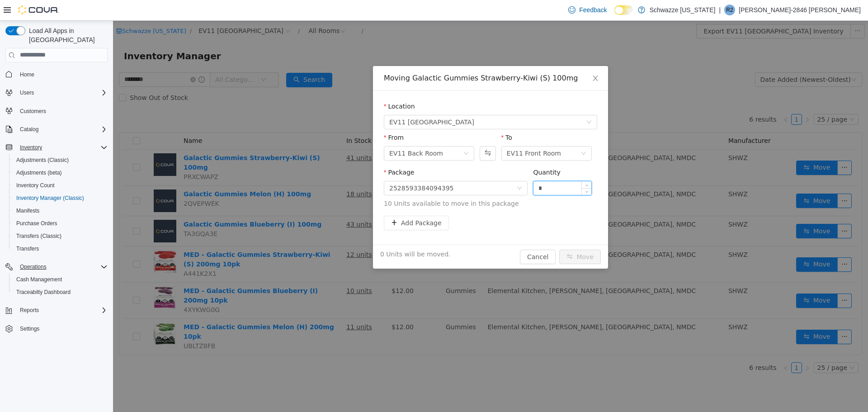
click at [535, 185] on input "*" at bounding box center [563, 188] width 58 height 14
type input "**"
click at [570, 256] on button "Move" at bounding box center [580, 256] width 42 height 14
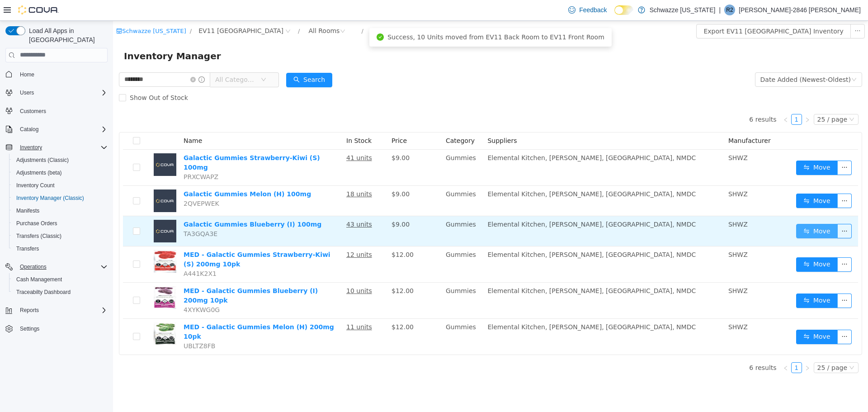
click at [818, 227] on button "Move" at bounding box center [817, 230] width 42 height 14
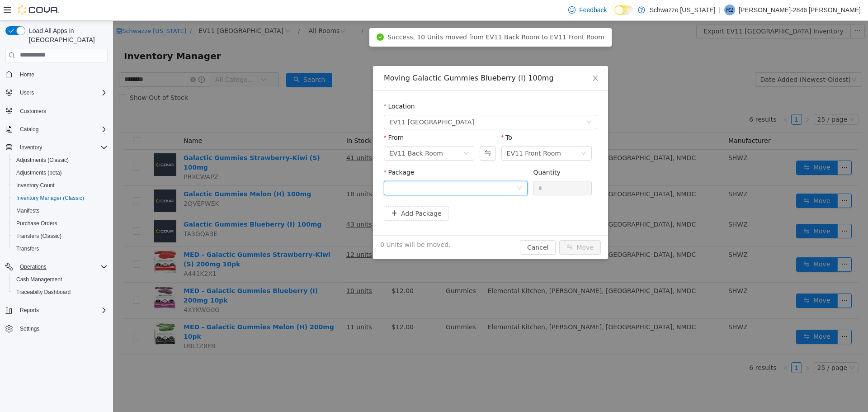
click at [476, 188] on div at bounding box center [452, 188] width 127 height 14
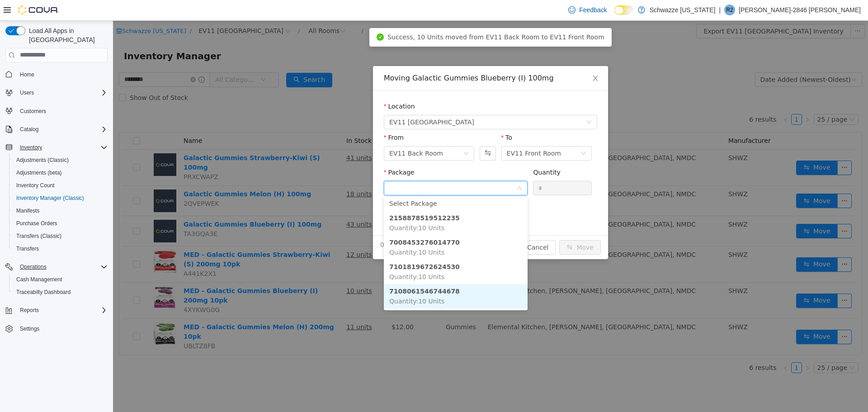
click at [445, 293] on li "7108061546744678 Quantity : 10 Units" at bounding box center [456, 296] width 144 height 24
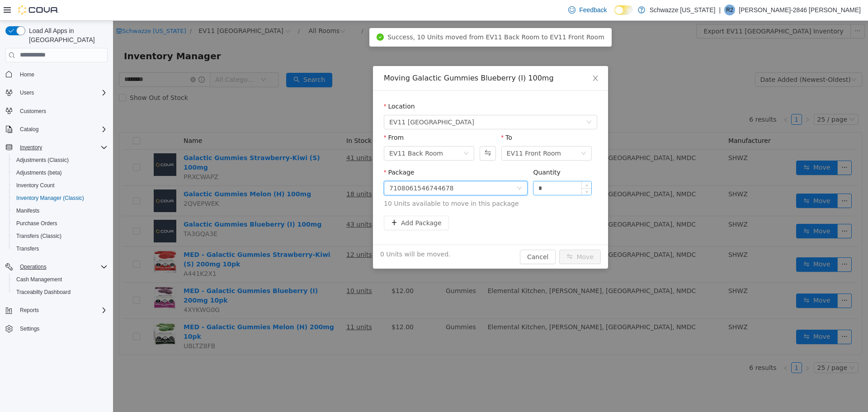
click at [537, 189] on input "*" at bounding box center [563, 188] width 58 height 14
type input "**"
click at [585, 259] on button "Move" at bounding box center [580, 256] width 42 height 14
